Goal: Task Accomplishment & Management: Manage account settings

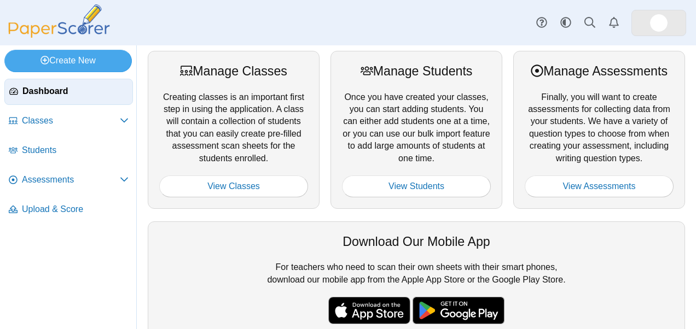
click at [664, 22] on img at bounding box center [659, 23] width 18 height 18
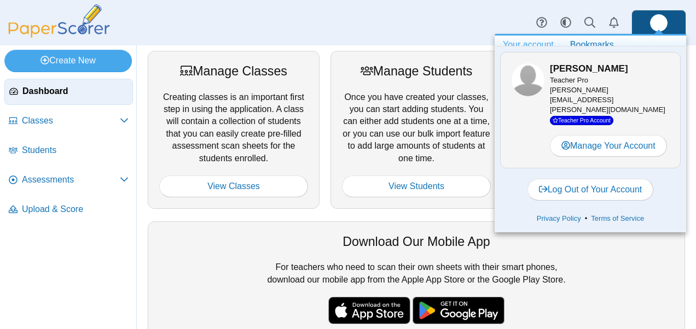
click at [427, 1] on div "Dashboard Classes Archived classes Students Assessments" at bounding box center [348, 22] width 696 height 45
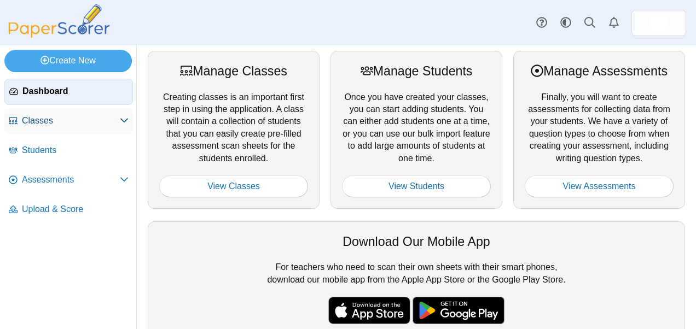
click at [46, 117] on span "Classes" at bounding box center [71, 121] width 98 height 12
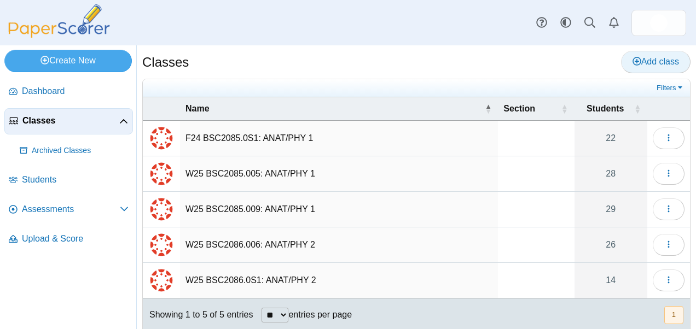
click at [633, 60] on span "Add class" at bounding box center [656, 61] width 47 height 9
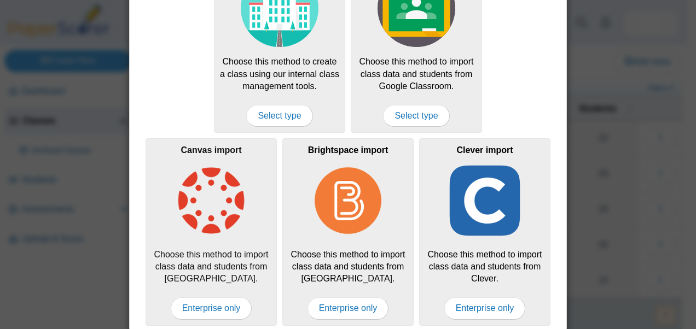
scroll to position [106, 0]
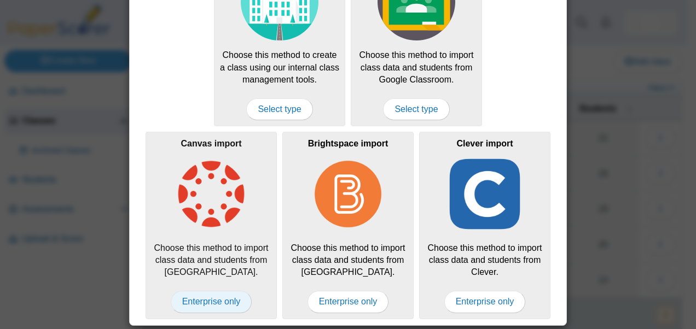
click at [212, 298] on span "Enterprise only" at bounding box center [212, 302] width 82 height 22
click at [209, 301] on span "Enterprise only" at bounding box center [212, 302] width 82 height 22
click at [209, 299] on span "Enterprise only" at bounding box center [212, 302] width 82 height 22
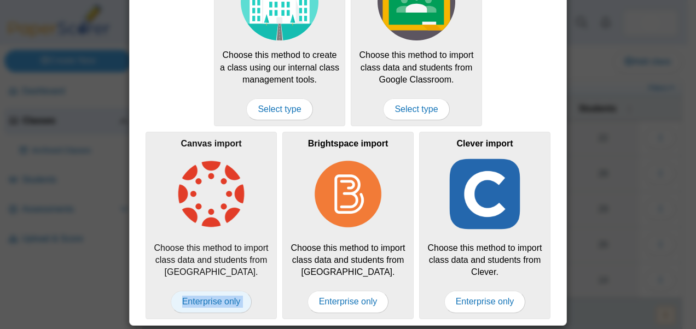
click at [209, 299] on span "Enterprise only" at bounding box center [212, 302] width 82 height 22
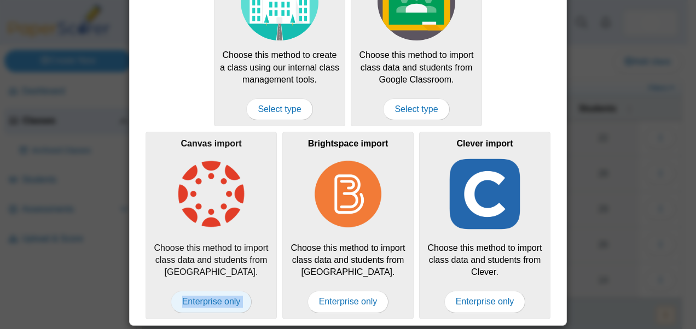
click at [209, 299] on span "Enterprise only" at bounding box center [212, 302] width 82 height 22
drag, startPoint x: 209, startPoint y: 299, endPoint x: 187, endPoint y: 303, distance: 22.3
click at [187, 303] on span "Enterprise only" at bounding box center [212, 302] width 82 height 22
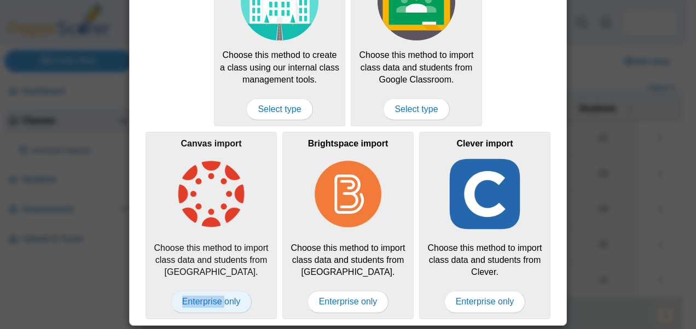
click at [187, 303] on span "Enterprise only" at bounding box center [212, 302] width 82 height 22
click at [205, 190] on img at bounding box center [211, 194] width 78 height 78
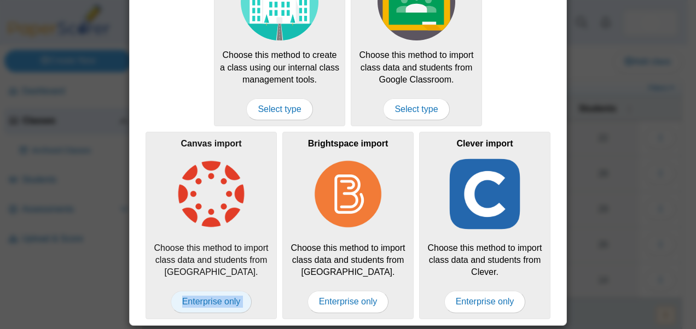
click at [201, 293] on span "Enterprise only" at bounding box center [212, 302] width 82 height 22
click at [190, 225] on img at bounding box center [211, 194] width 78 height 78
click at [195, 305] on span "Enterprise only" at bounding box center [212, 302] width 82 height 22
click at [195, 304] on span "Enterprise only" at bounding box center [212, 302] width 82 height 22
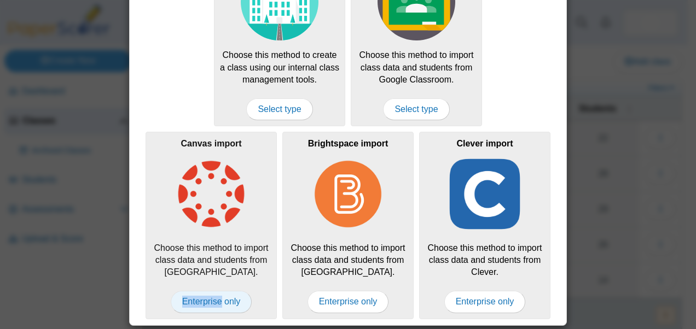
click at [195, 304] on span "Enterprise only" at bounding box center [212, 302] width 82 height 22
click at [593, 121] on div "Select a class type Create a local class Choose this method to create a class u…" at bounding box center [348, 164] width 696 height 329
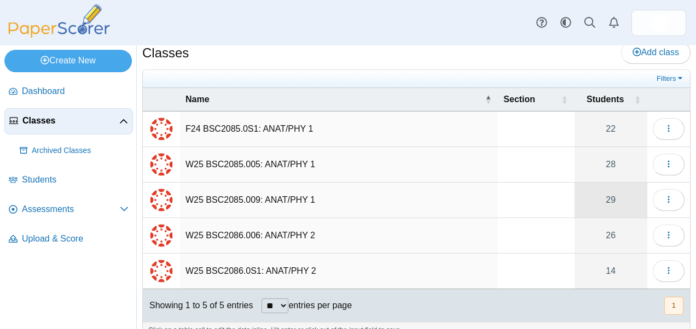
scroll to position [0, 0]
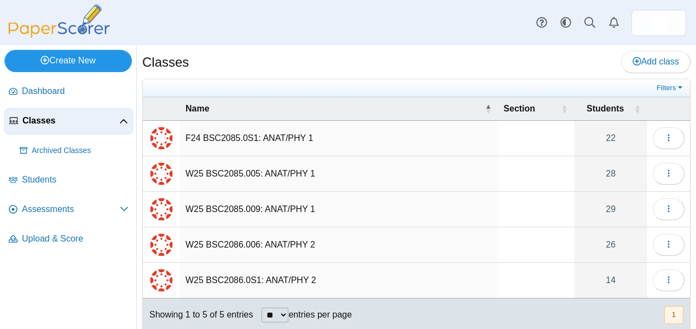
click at [56, 58] on link "Create New" at bounding box center [68, 61] width 128 height 22
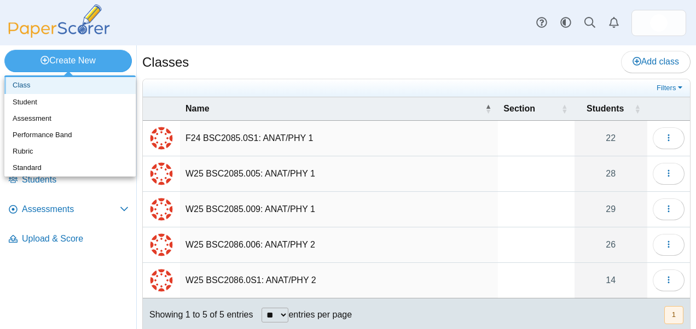
click at [28, 90] on link "Class" at bounding box center [69, 85] width 131 height 16
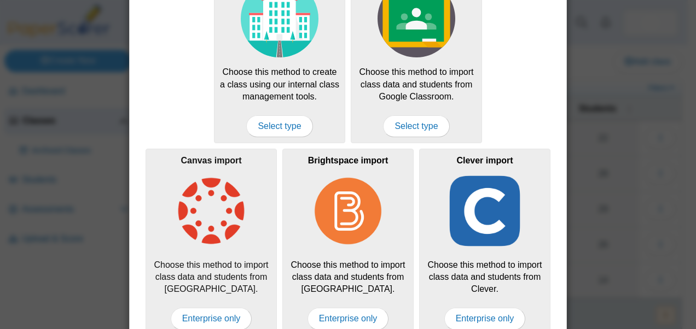
scroll to position [106, 0]
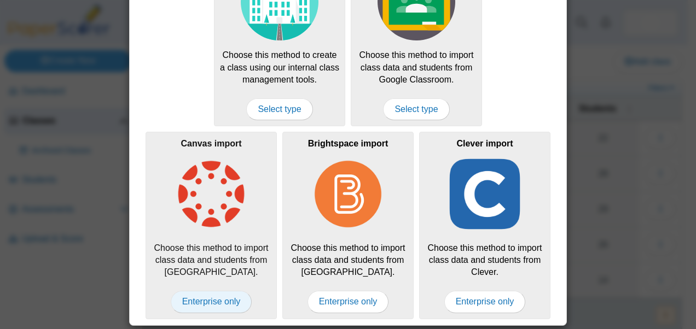
click at [200, 302] on span "Enterprise only" at bounding box center [212, 302] width 82 height 22
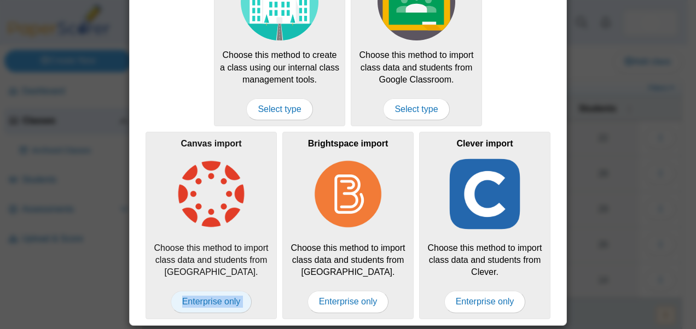
click at [200, 302] on span "Enterprise only" at bounding box center [212, 302] width 82 height 22
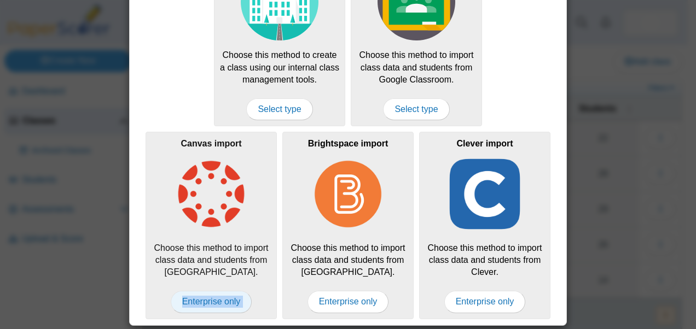
click at [200, 302] on span "Enterprise only" at bounding box center [212, 302] width 82 height 22
drag, startPoint x: 200, startPoint y: 302, endPoint x: 184, endPoint y: 223, distance: 80.5
click at [184, 223] on img at bounding box center [211, 194] width 78 height 78
click at [227, 176] on img at bounding box center [211, 194] width 78 height 78
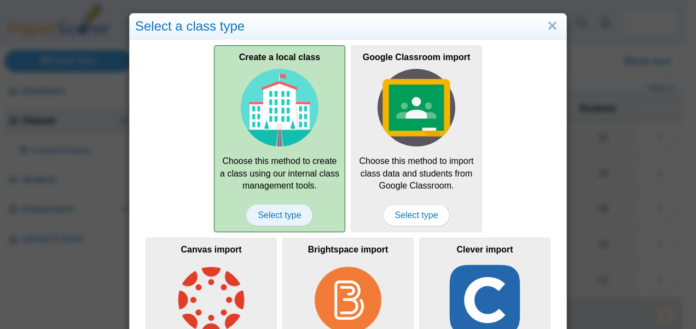
click at [280, 215] on span "Select type" at bounding box center [279, 216] width 66 height 22
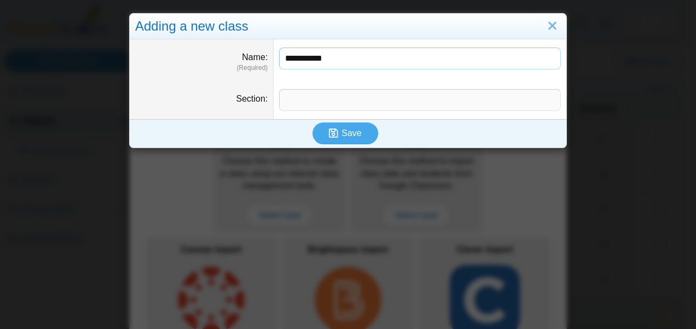
click at [279, 55] on input "**********" at bounding box center [420, 59] width 282 height 22
type input "**********"
click at [344, 131] on span "Save" at bounding box center [351, 133] width 20 height 9
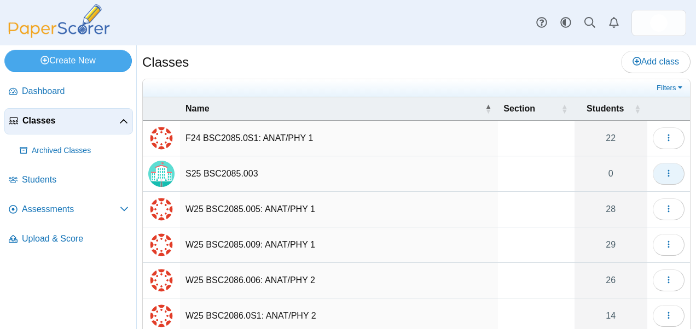
click at [664, 177] on icon "button" at bounding box center [668, 173] width 9 height 9
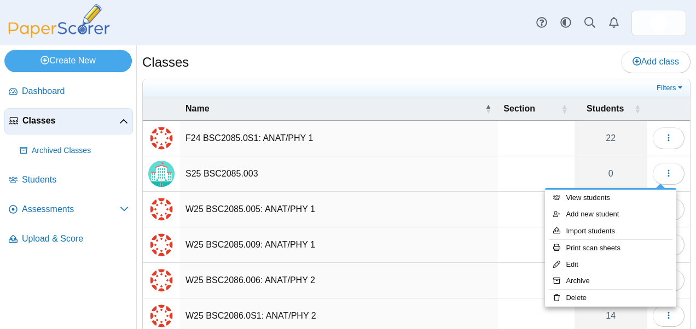
drag, startPoint x: 202, startPoint y: 173, endPoint x: 201, endPoint y: 15, distance: 157.6
click at [201, 15] on div "Dashboard Classes Archived classes Students Assessments" at bounding box center [348, 22] width 696 height 45
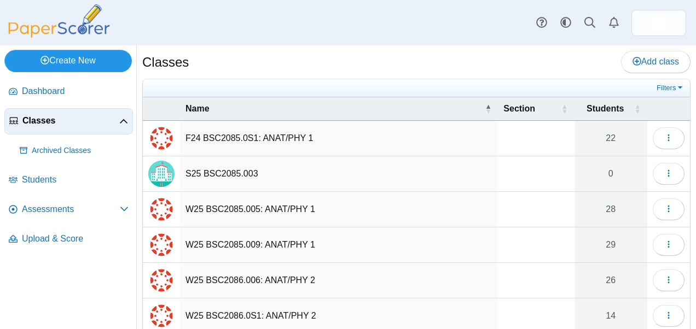
click at [56, 62] on link "Create New" at bounding box center [68, 61] width 128 height 22
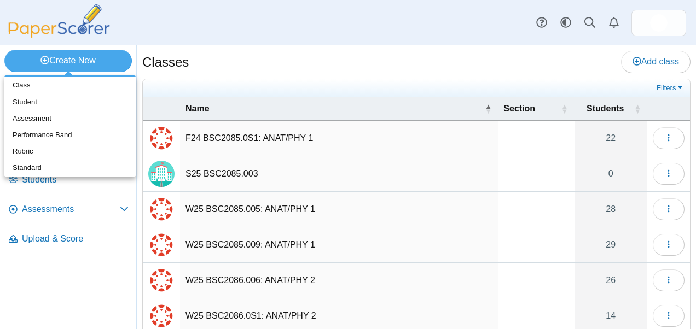
click at [279, 74] on div "Classes Add class" at bounding box center [416, 63] width 548 height 25
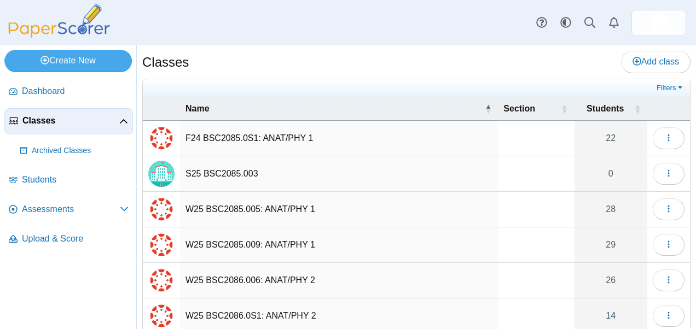
click at [197, 171] on td "S25 BSC2085.003" at bounding box center [339, 175] width 318 height 36
click at [664, 173] on icon "button" at bounding box center [668, 173] width 9 height 9
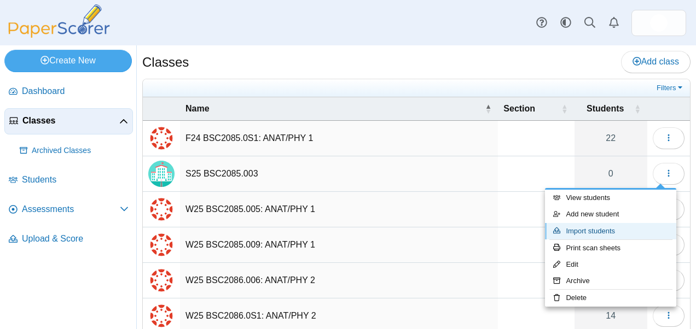
click at [591, 231] on link "Import students" at bounding box center [610, 231] width 131 height 16
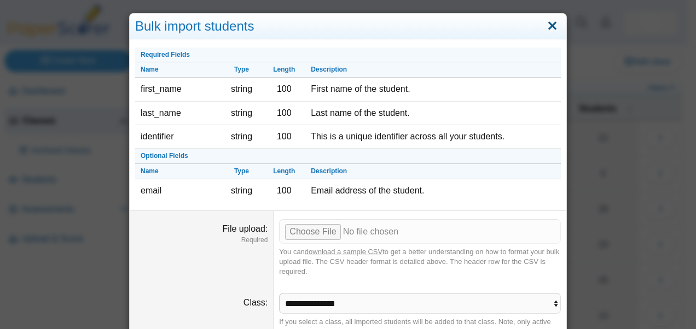
click at [549, 25] on link "Close" at bounding box center [552, 26] width 17 height 19
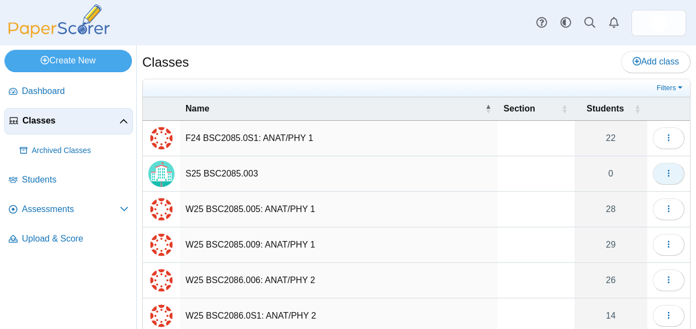
click at [664, 176] on icon "button" at bounding box center [668, 173] width 9 height 9
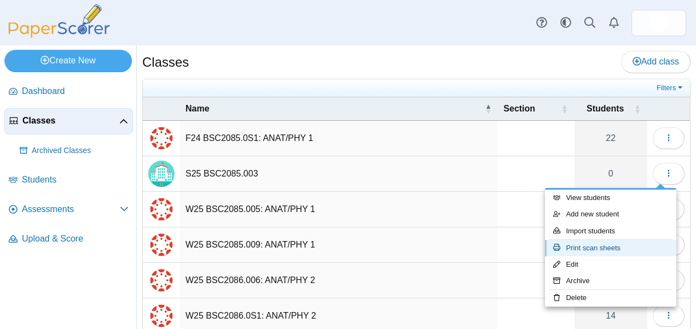
click at [589, 252] on link "Print scan sheets" at bounding box center [610, 248] width 131 height 16
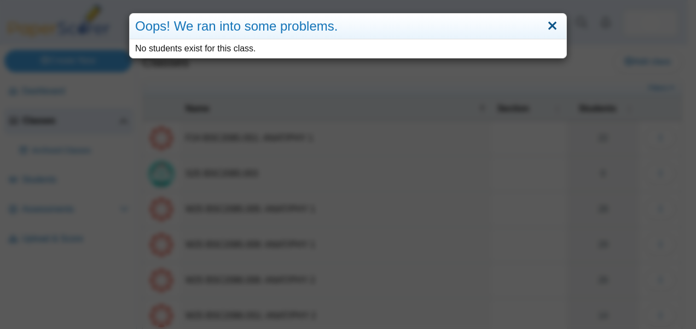
click at [554, 20] on link "Close" at bounding box center [552, 26] width 17 height 19
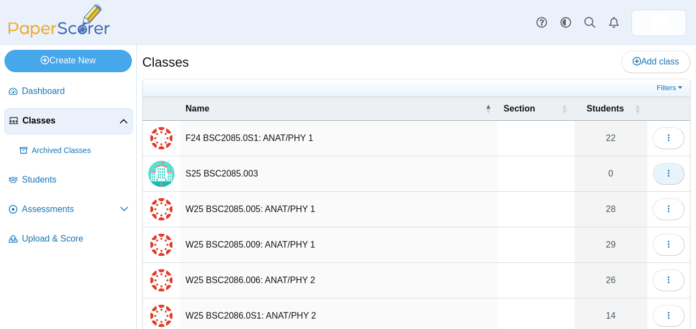
click at [670, 165] on button "button" at bounding box center [669, 174] width 32 height 22
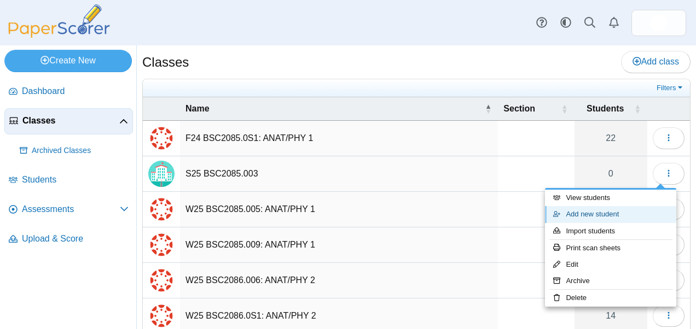
click at [582, 209] on link "Add new student" at bounding box center [610, 214] width 131 height 16
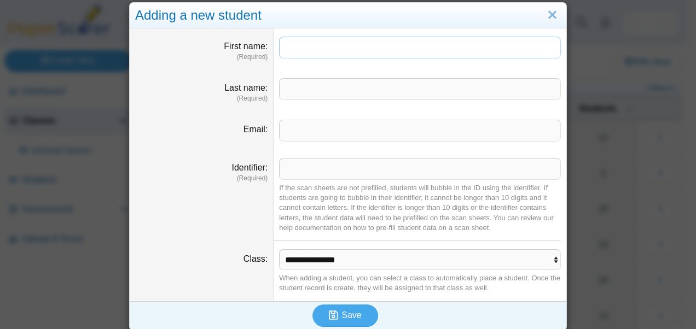
scroll to position [17, 0]
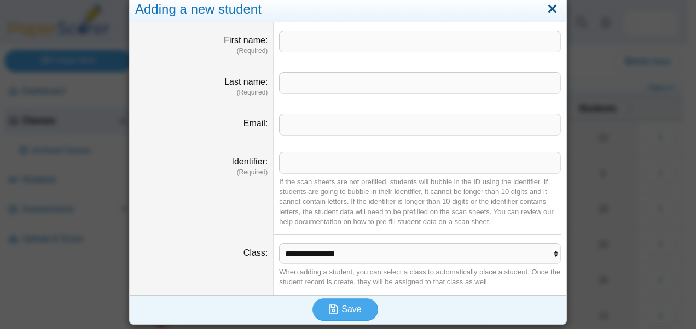
click at [556, 10] on link "Close" at bounding box center [552, 9] width 17 height 19
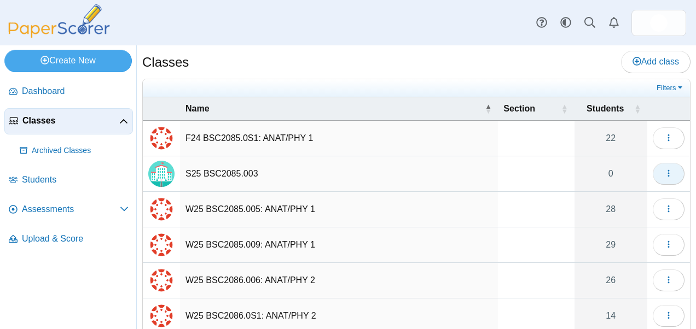
click at [664, 177] on icon "button" at bounding box center [668, 173] width 9 height 9
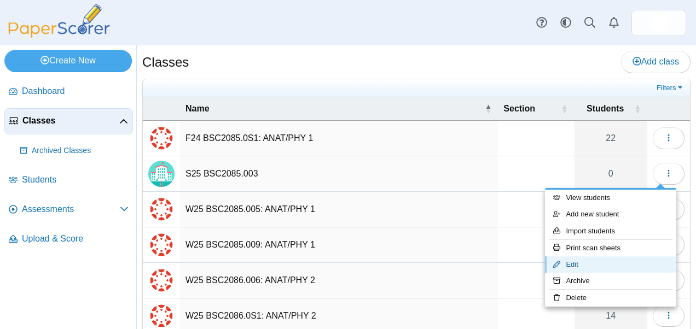
click at [586, 265] on link "Edit" at bounding box center [610, 265] width 131 height 16
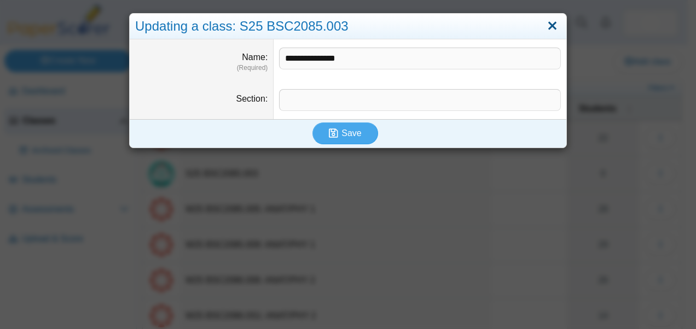
drag, startPoint x: 548, startPoint y: 25, endPoint x: 538, endPoint y: 42, distance: 19.3
click at [548, 25] on link "Close" at bounding box center [552, 26] width 17 height 19
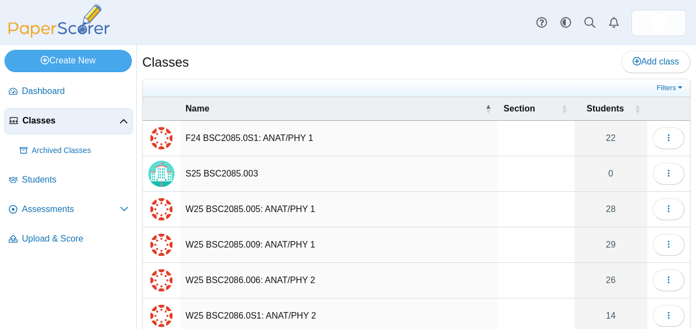
click at [193, 169] on td "S25 BSC2085.003" at bounding box center [339, 175] width 318 height 36
click at [160, 175] on img "Locally created class" at bounding box center [161, 174] width 26 height 26
click at [239, 141] on td "F24 BSC2085.0S1: ANAT/PHY 1" at bounding box center [339, 139] width 318 height 36
click at [664, 137] on icon "button" at bounding box center [668, 138] width 9 height 9
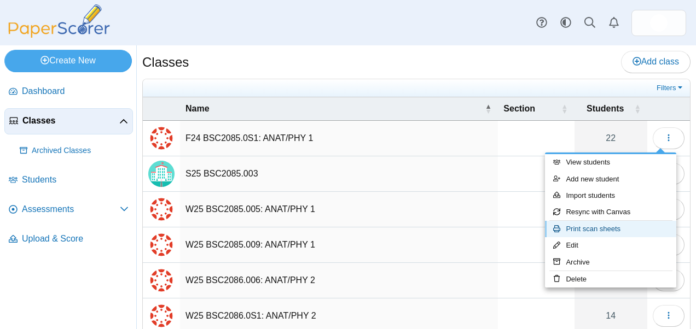
click at [600, 229] on link "Print scan sheets" at bounding box center [610, 229] width 131 height 16
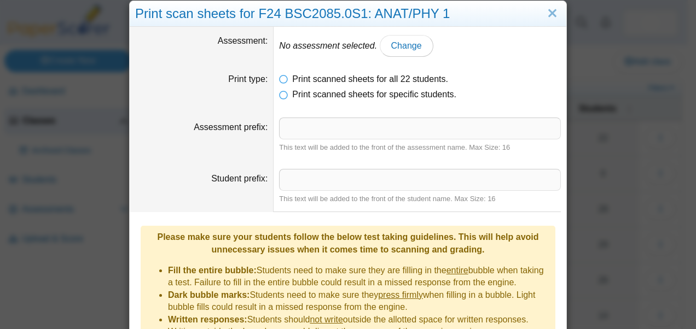
scroll to position [0, 0]
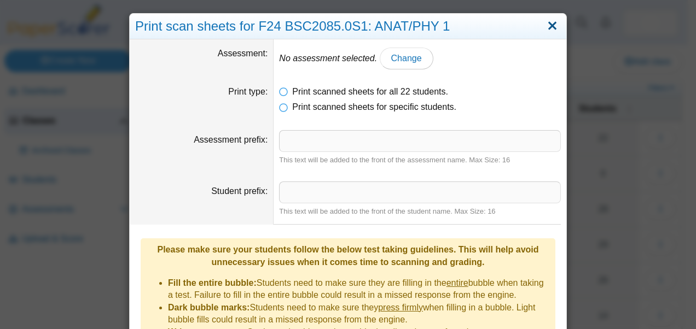
click at [550, 23] on link "Close" at bounding box center [552, 26] width 17 height 19
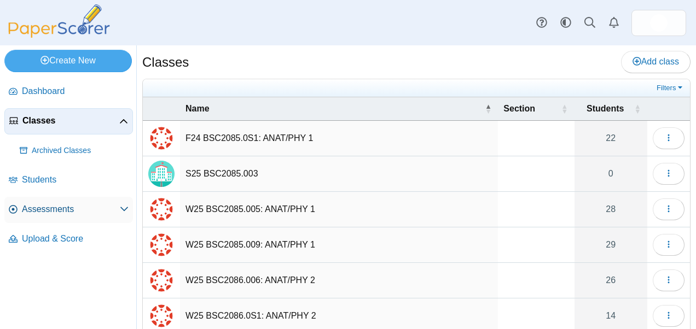
click at [66, 208] on span "Assessments" at bounding box center [71, 210] width 98 height 12
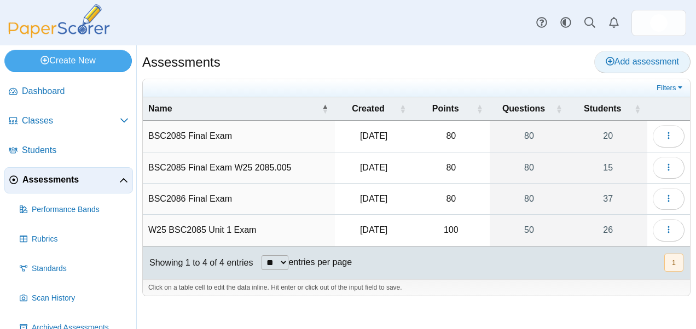
click at [596, 60] on link "Add assessment" at bounding box center [642, 62] width 96 height 22
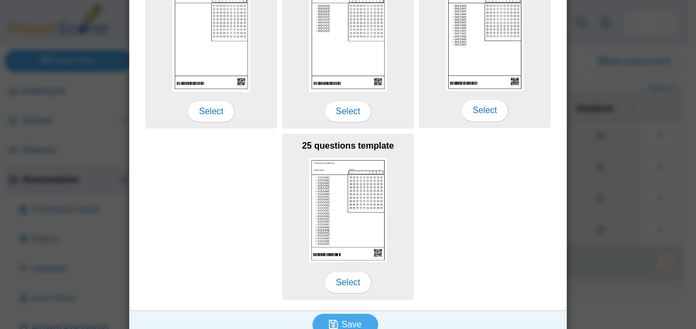
scroll to position [258, 0]
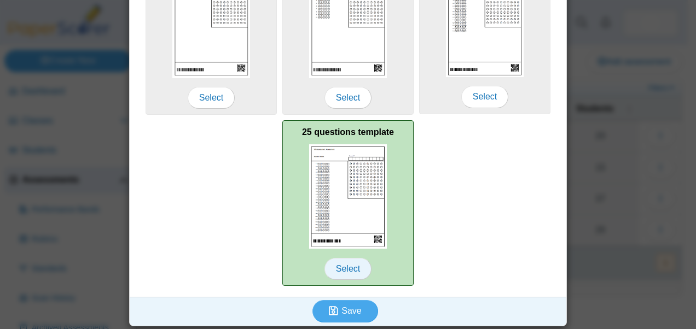
type input "**********"
click at [339, 267] on span "Select" at bounding box center [348, 269] width 47 height 22
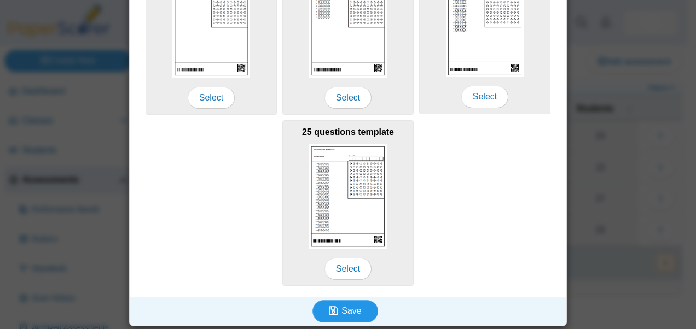
click at [349, 308] on span "Save" at bounding box center [351, 310] width 20 height 9
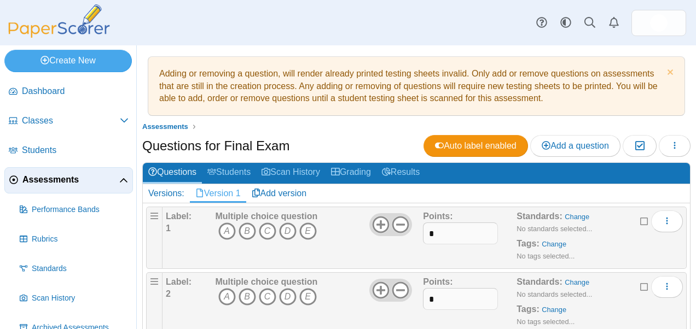
click at [233, 169] on link "Students" at bounding box center [229, 173] width 54 height 20
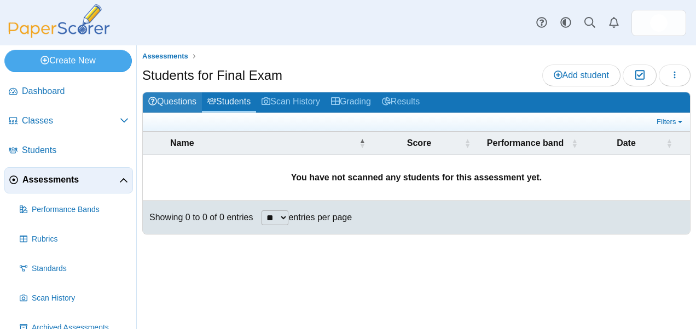
click at [182, 105] on link "Questions" at bounding box center [172, 102] width 59 height 20
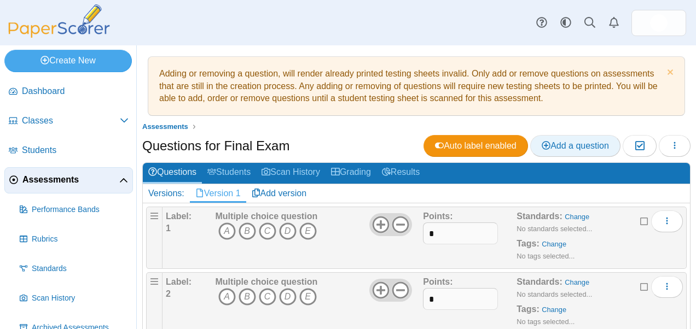
click at [560, 149] on span "Add a question" at bounding box center [575, 145] width 67 height 9
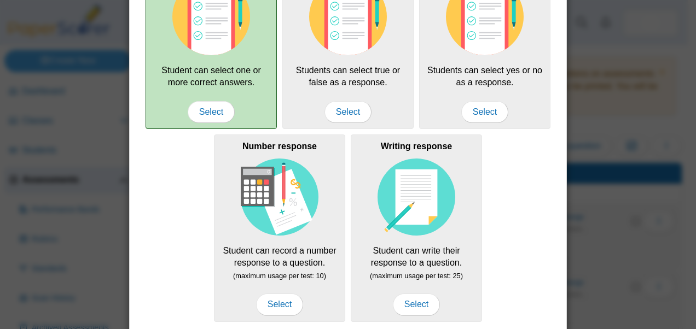
scroll to position [55, 0]
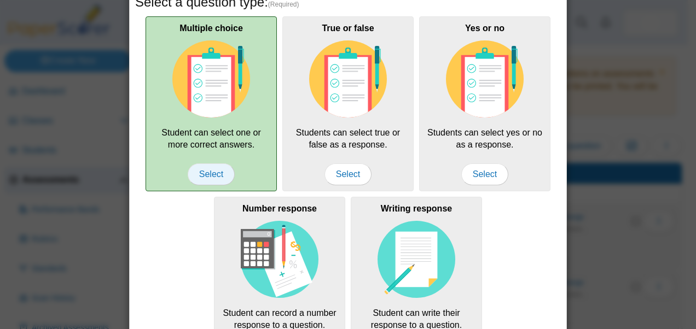
click at [204, 172] on span "Select" at bounding box center [211, 175] width 47 height 22
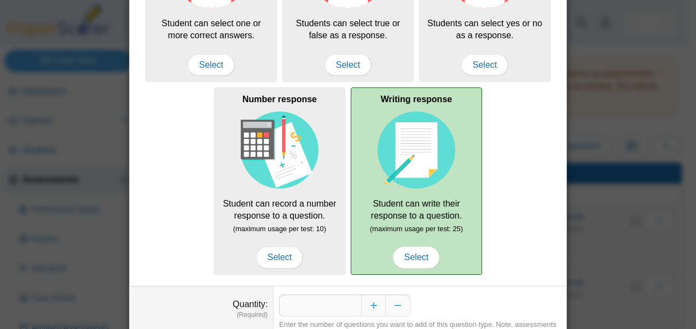
scroll to position [215, 0]
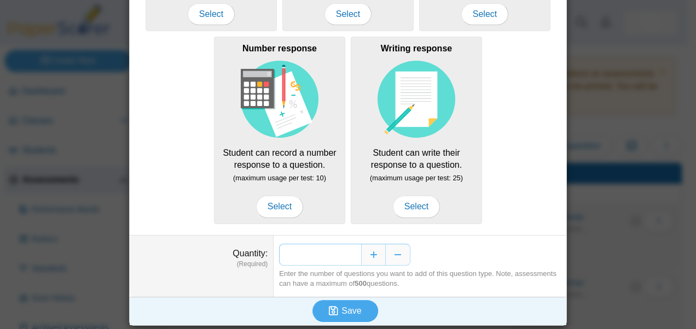
click at [349, 251] on input "*" at bounding box center [320, 255] width 82 height 22
click at [355, 251] on input "*" at bounding box center [320, 255] width 82 height 22
type input "**"
click at [341, 309] on span "Save" at bounding box center [351, 310] width 20 height 9
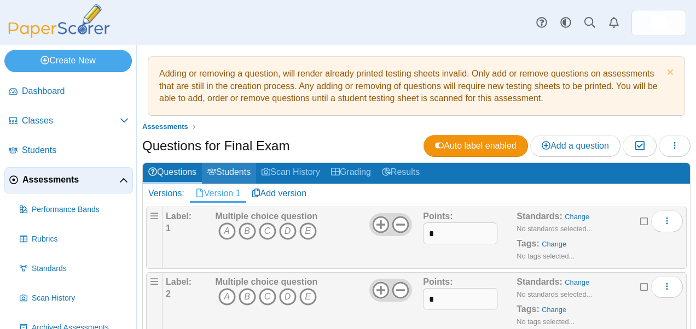
click at [222, 175] on link "Students" at bounding box center [229, 173] width 54 height 20
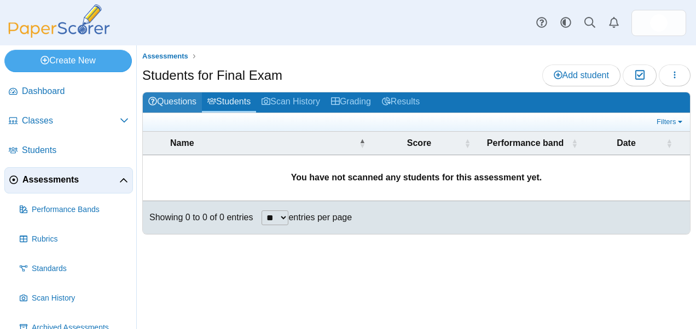
click at [178, 101] on link "Questions" at bounding box center [172, 102] width 59 height 20
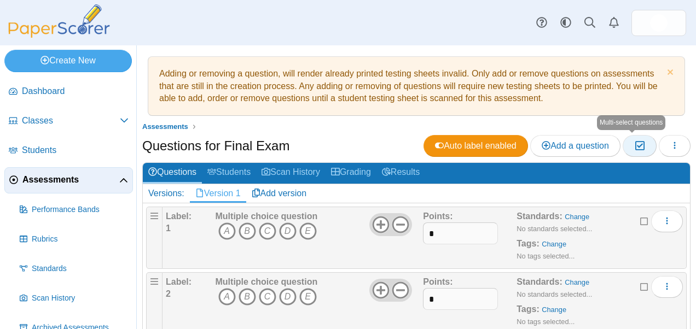
click at [634, 146] on icon "button" at bounding box center [639, 145] width 10 height 9
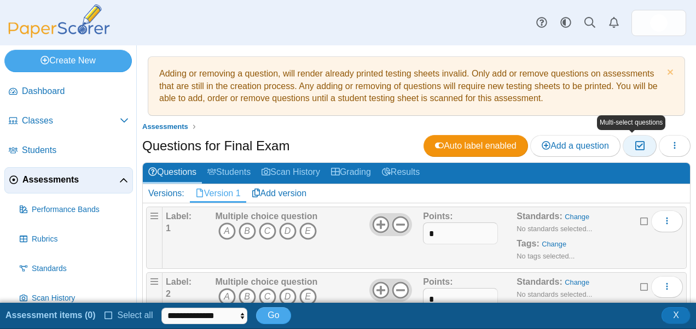
click at [624, 148] on button "Moderation 0" at bounding box center [639, 146] width 33 height 22
click at [670, 147] on icon "button" at bounding box center [674, 145] width 9 height 9
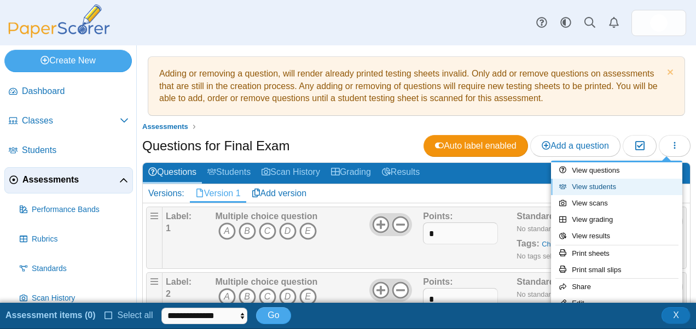
click at [590, 189] on link "View students" at bounding box center [616, 187] width 131 height 16
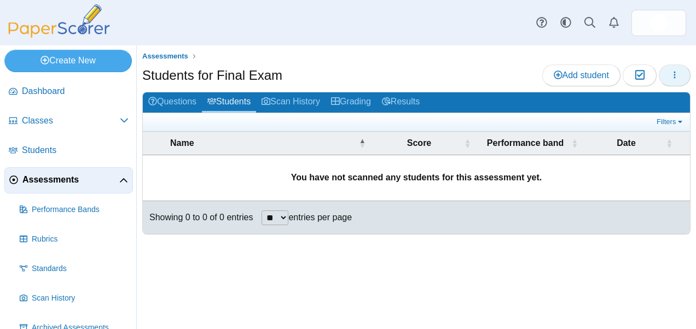
click at [678, 78] on icon "button" at bounding box center [674, 75] width 9 height 9
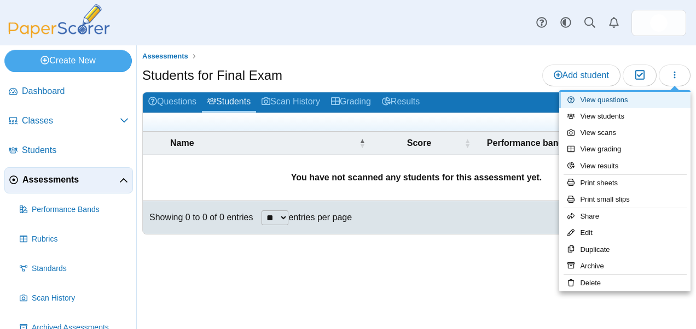
click at [595, 102] on link "View questions" at bounding box center [624, 100] width 131 height 16
